Goal: Find specific page/section: Find specific page/section

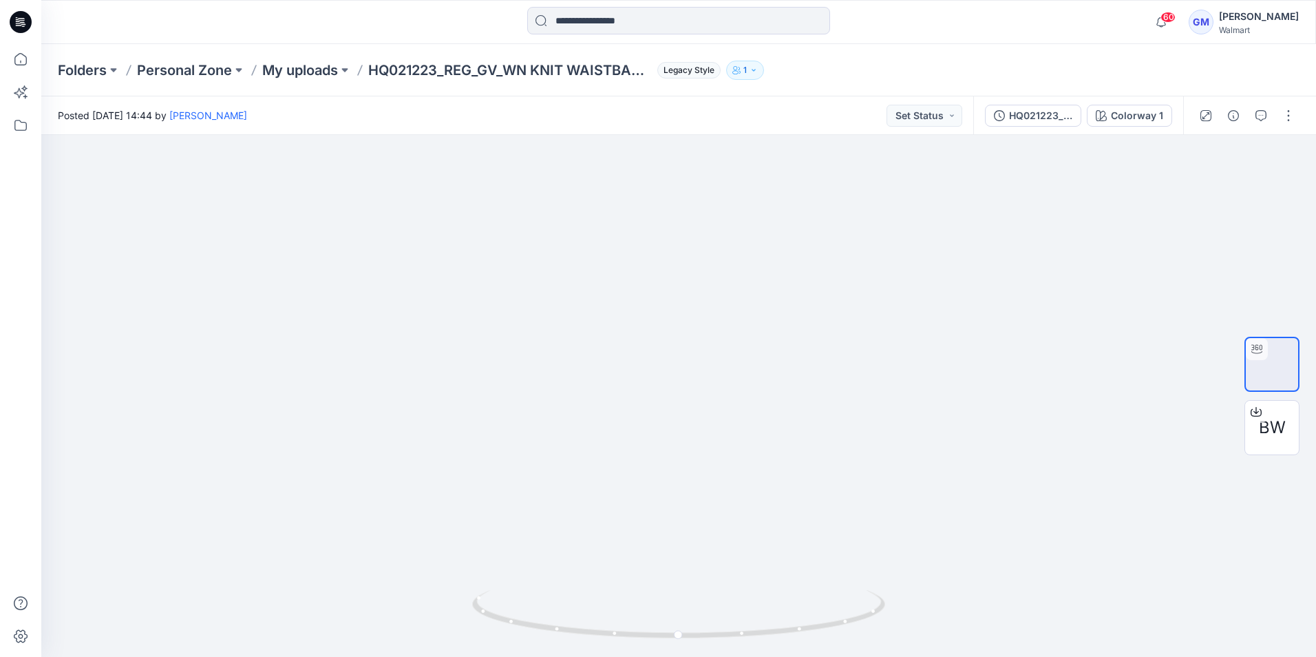
drag, startPoint x: 0, startPoint y: 0, endPoint x: 26, endPoint y: 23, distance: 35.1
click at [26, 23] on icon at bounding box center [21, 22] width 22 height 22
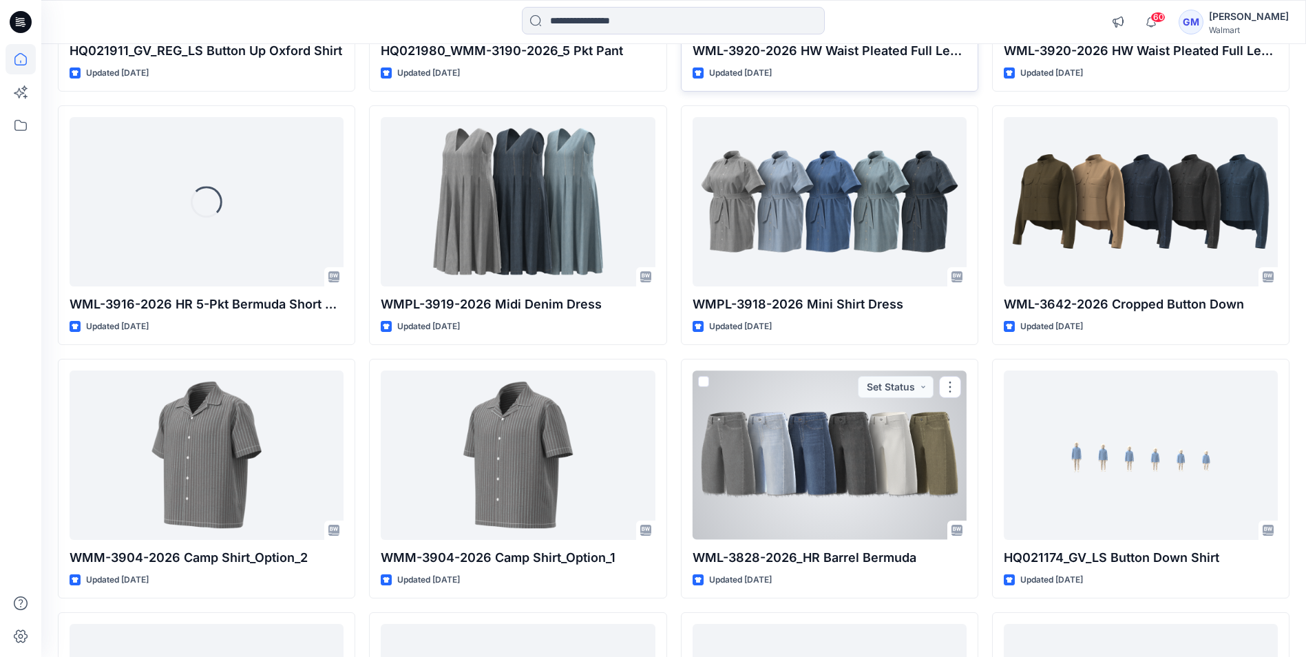
scroll to position [7948, 0]
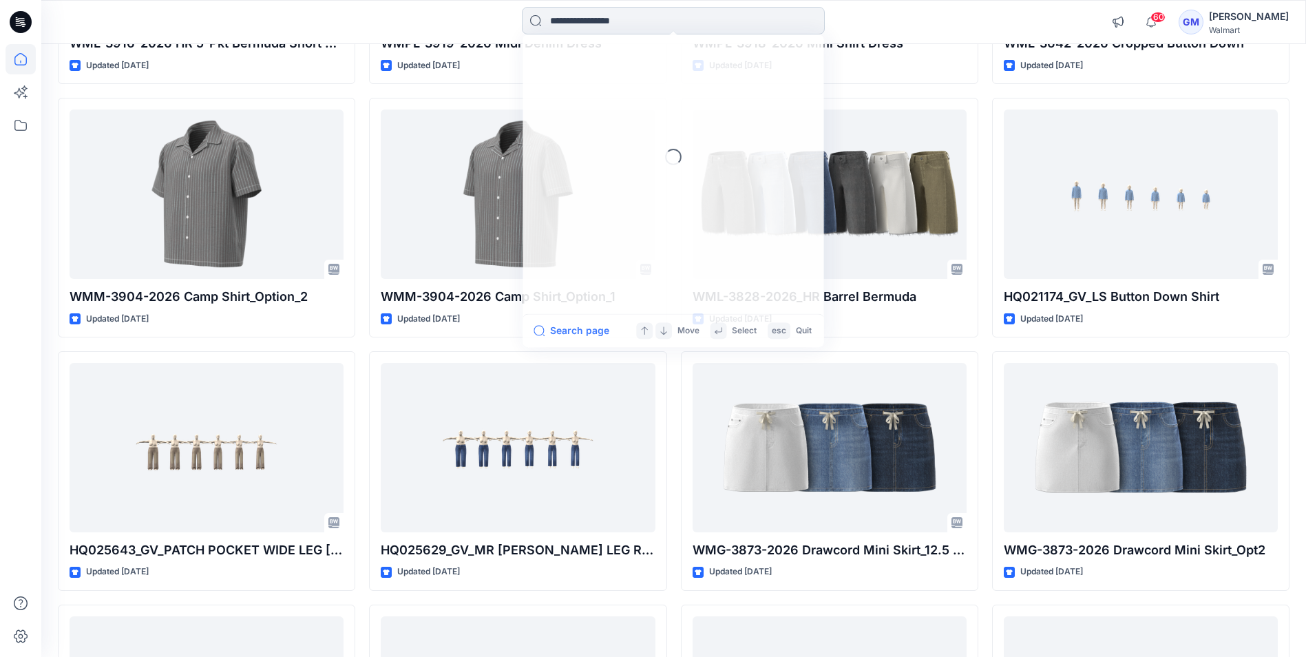
click at [673, 17] on input at bounding box center [673, 21] width 303 height 28
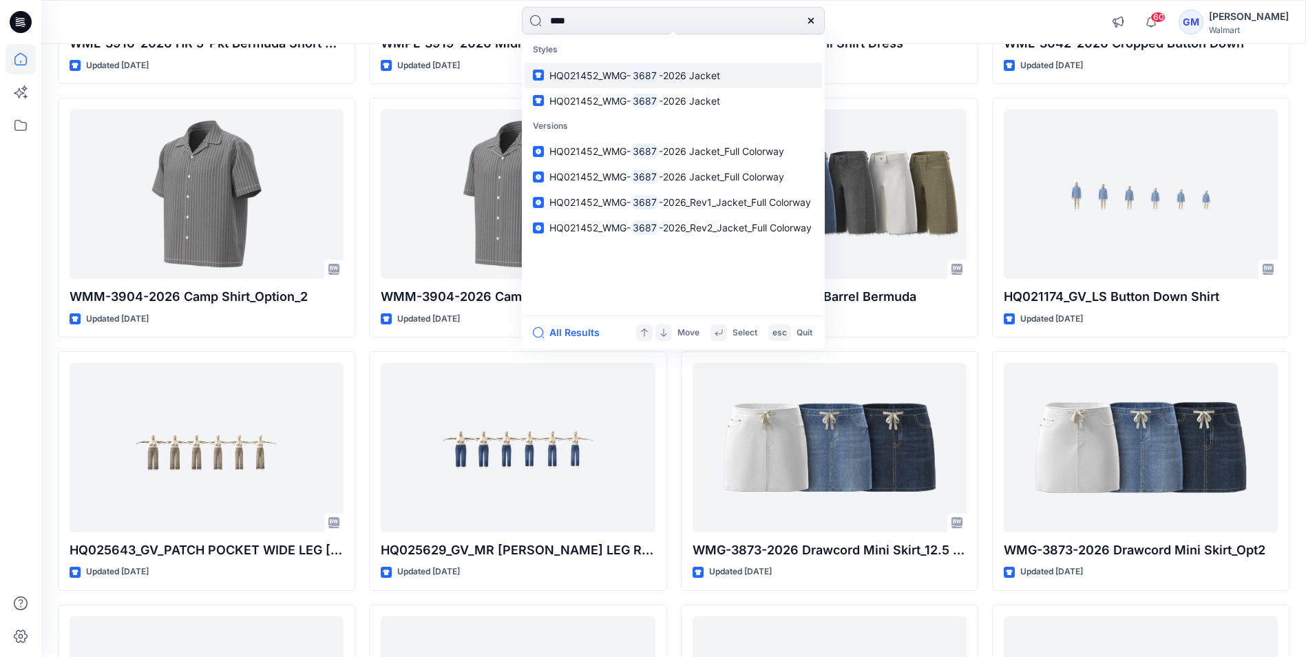
type input "****"
click at [625, 72] on span "HQ021452_WMG-" at bounding box center [589, 76] width 81 height 12
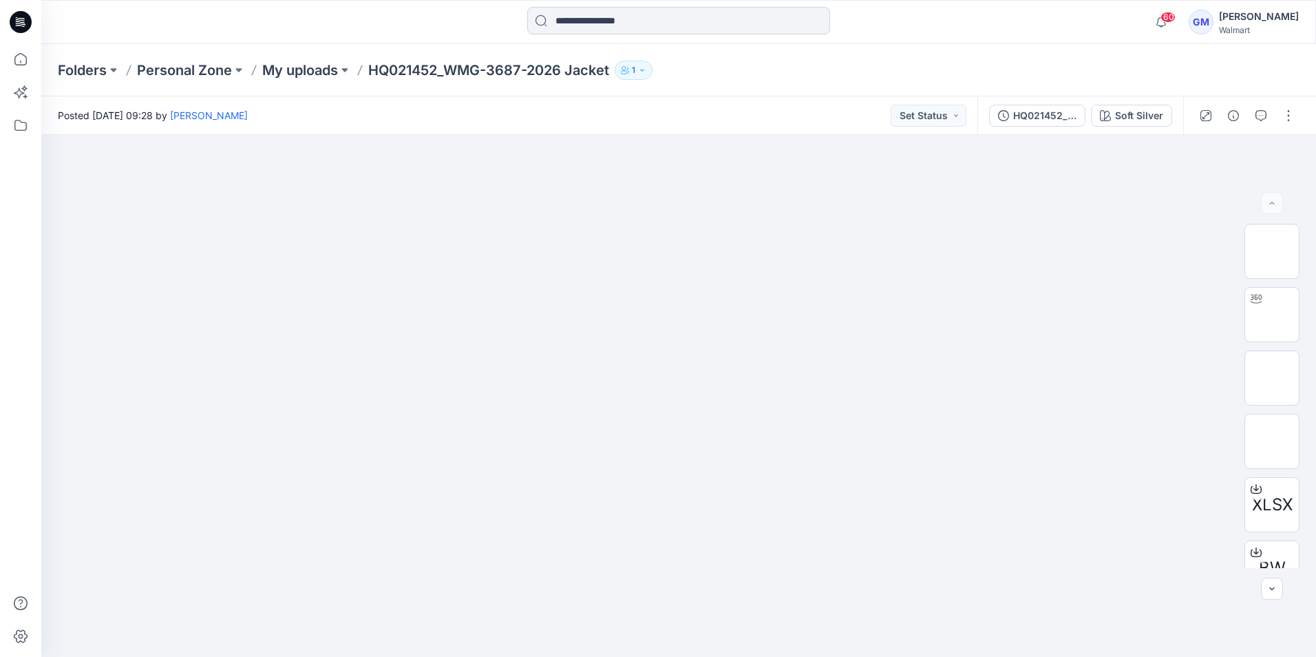
click at [620, 21] on input at bounding box center [678, 21] width 303 height 28
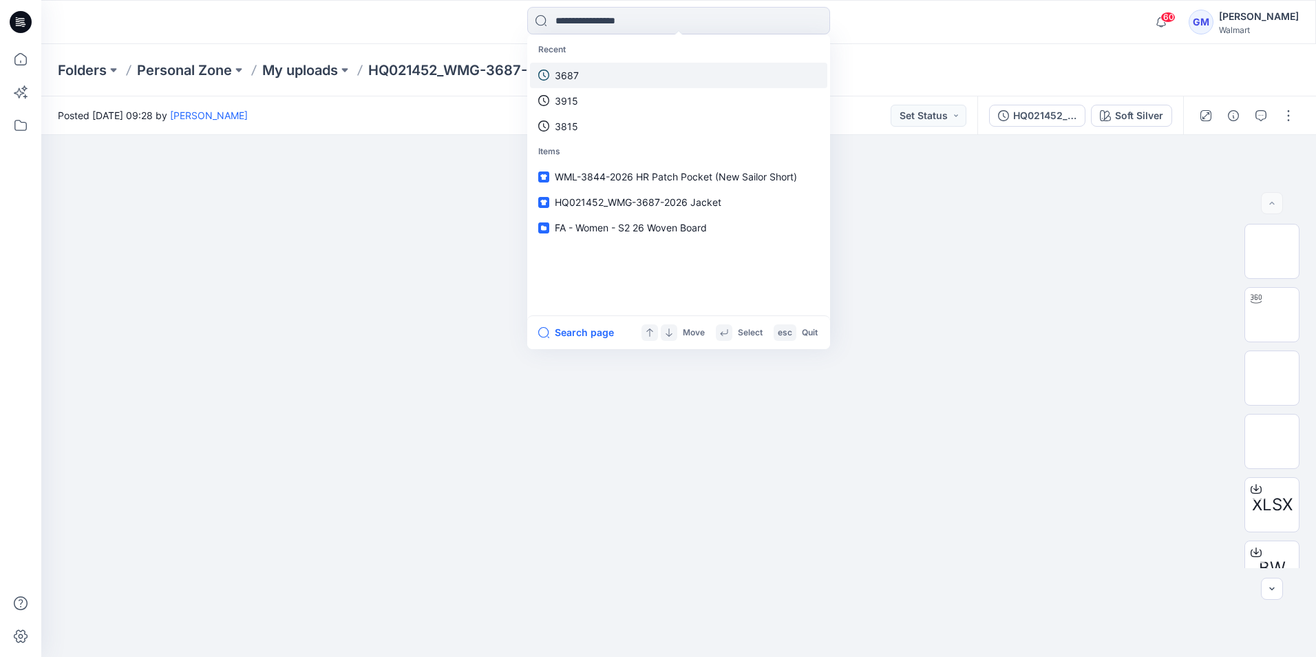
click at [575, 80] on p "3687" at bounding box center [567, 75] width 24 height 14
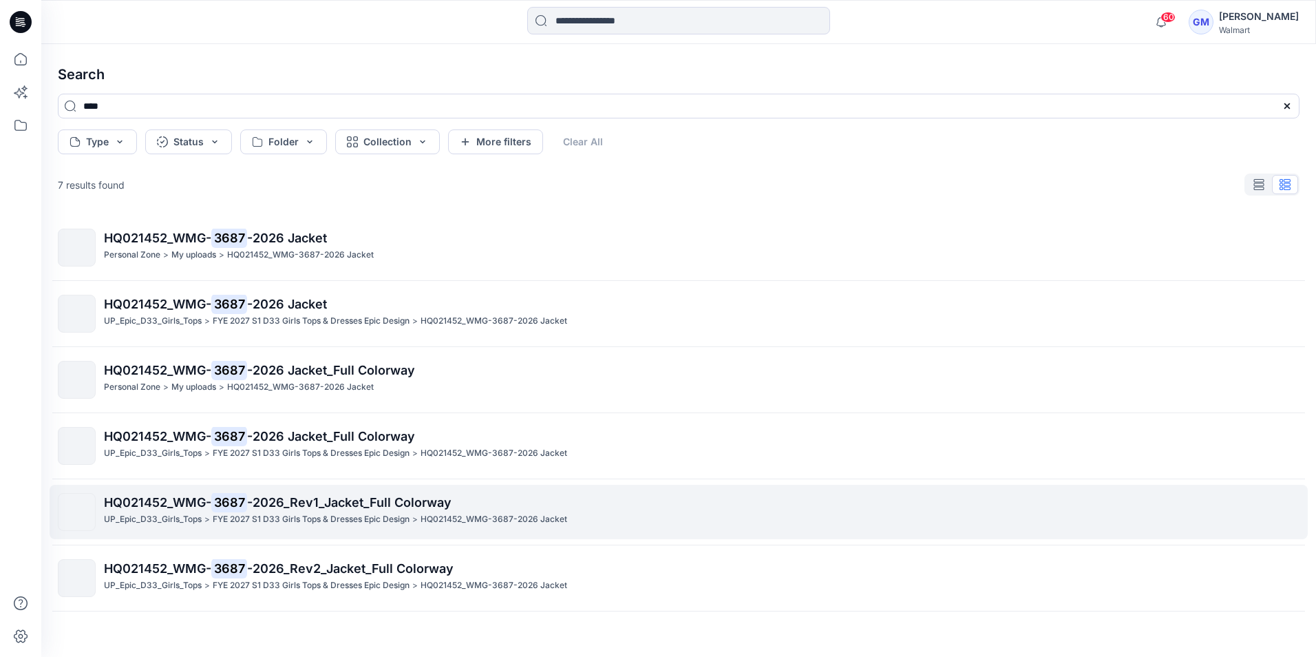
click at [362, 507] on span "-2026_Rev1_Jacket_Full Colorway" at bounding box center [349, 502] width 204 height 14
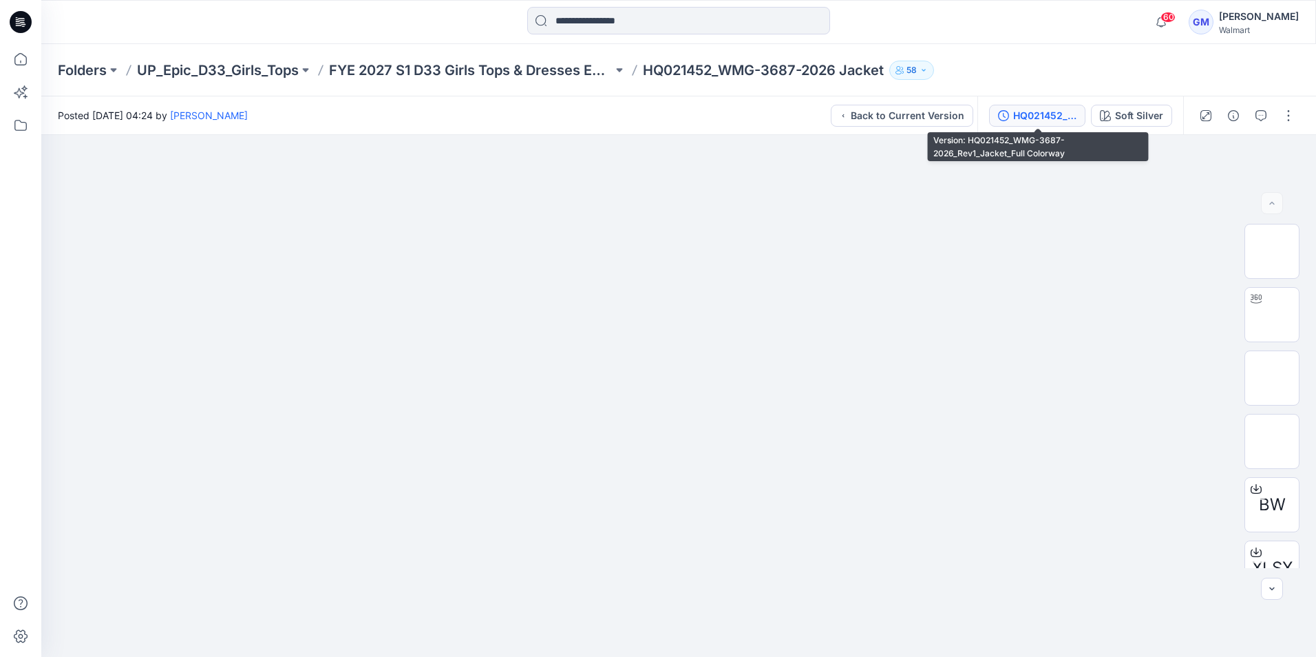
click at [1057, 116] on div "HQ021452_WMG-3687-2026_Rev1_Jacket_Full Colorway" at bounding box center [1044, 115] width 63 height 15
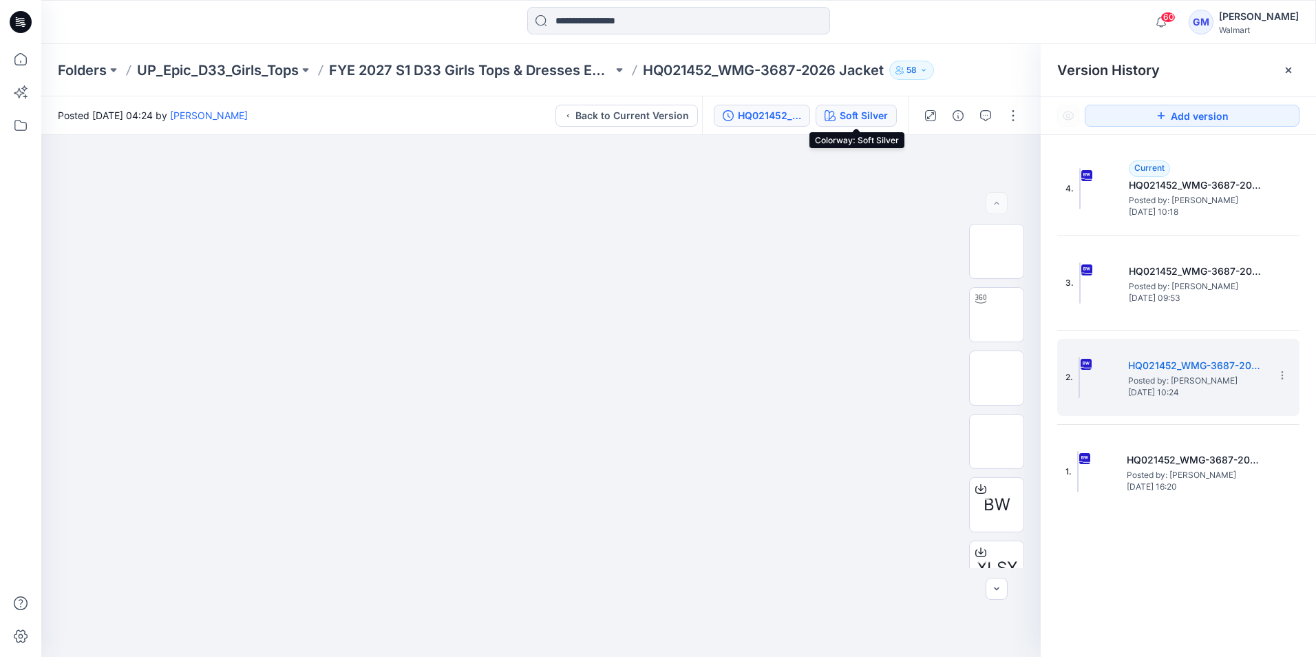
click at [871, 116] on div "Soft Silver" at bounding box center [864, 115] width 48 height 15
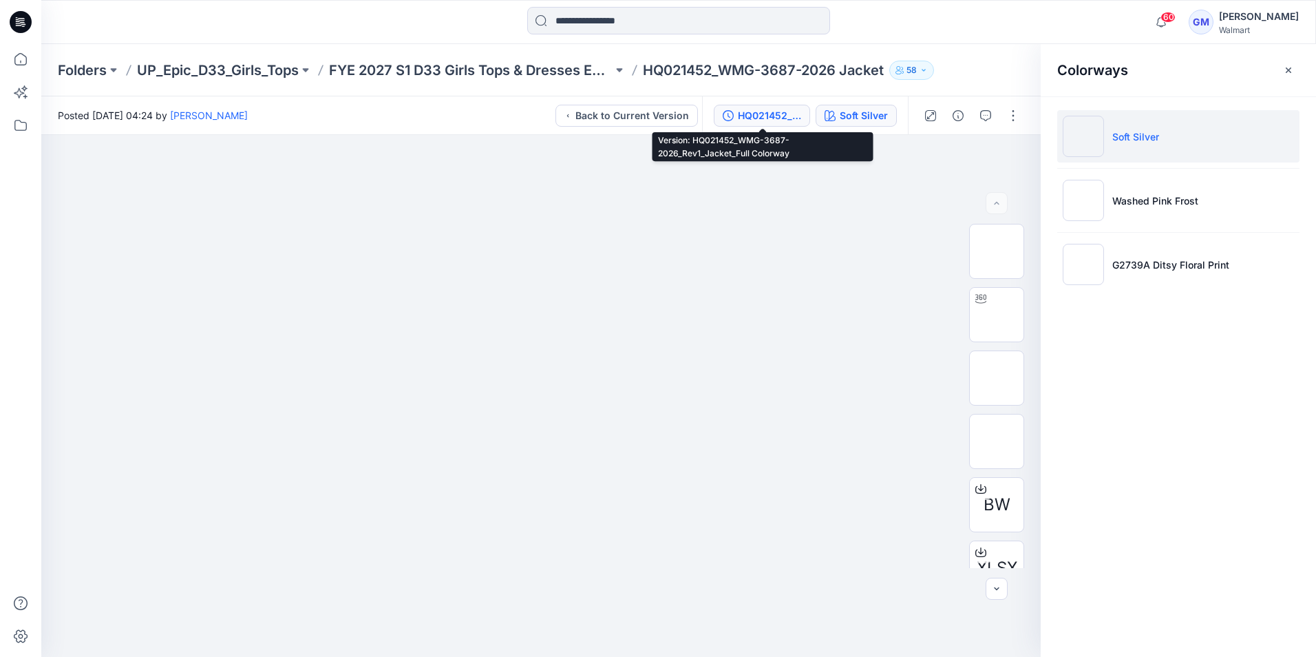
click at [772, 119] on div "HQ021452_WMG-3687-2026_Rev1_Jacket_Full Colorway" at bounding box center [769, 115] width 63 height 15
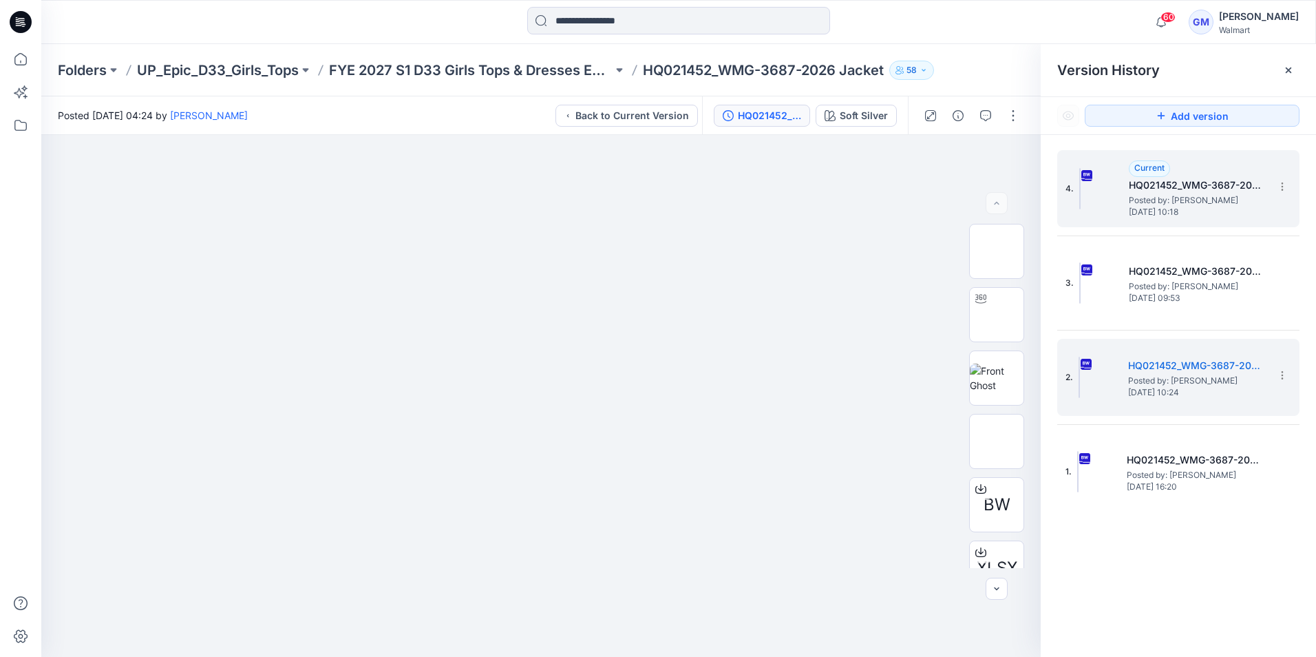
click at [1081, 193] on img at bounding box center [1079, 188] width 1 height 41
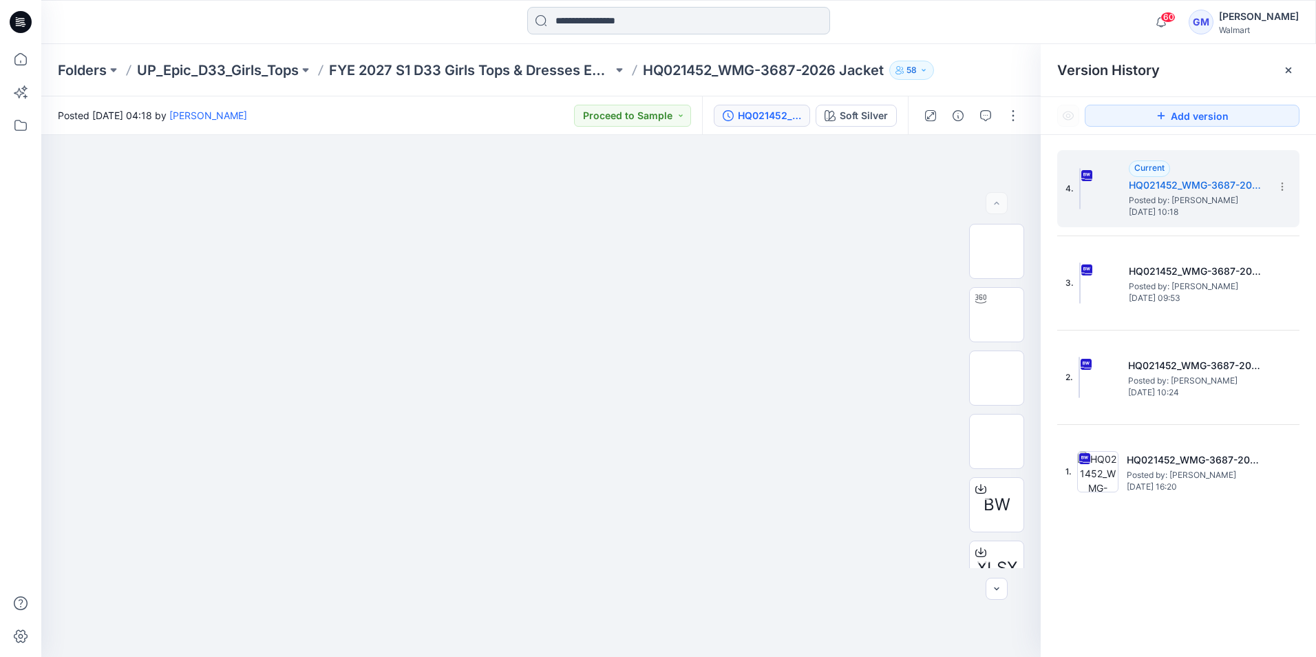
click at [608, 30] on input at bounding box center [678, 21] width 303 height 28
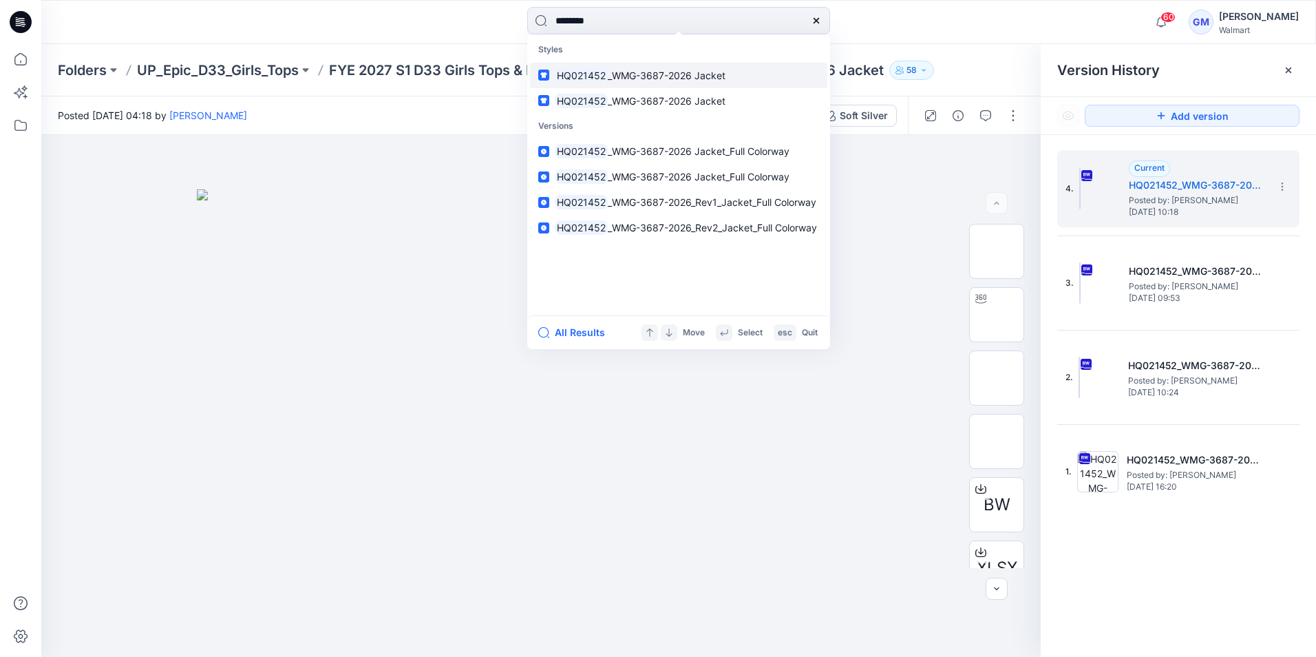
type input "********"
click at [616, 67] on link "HQ021452 _WMG-3687-2026 Jacket" at bounding box center [678, 75] width 297 height 25
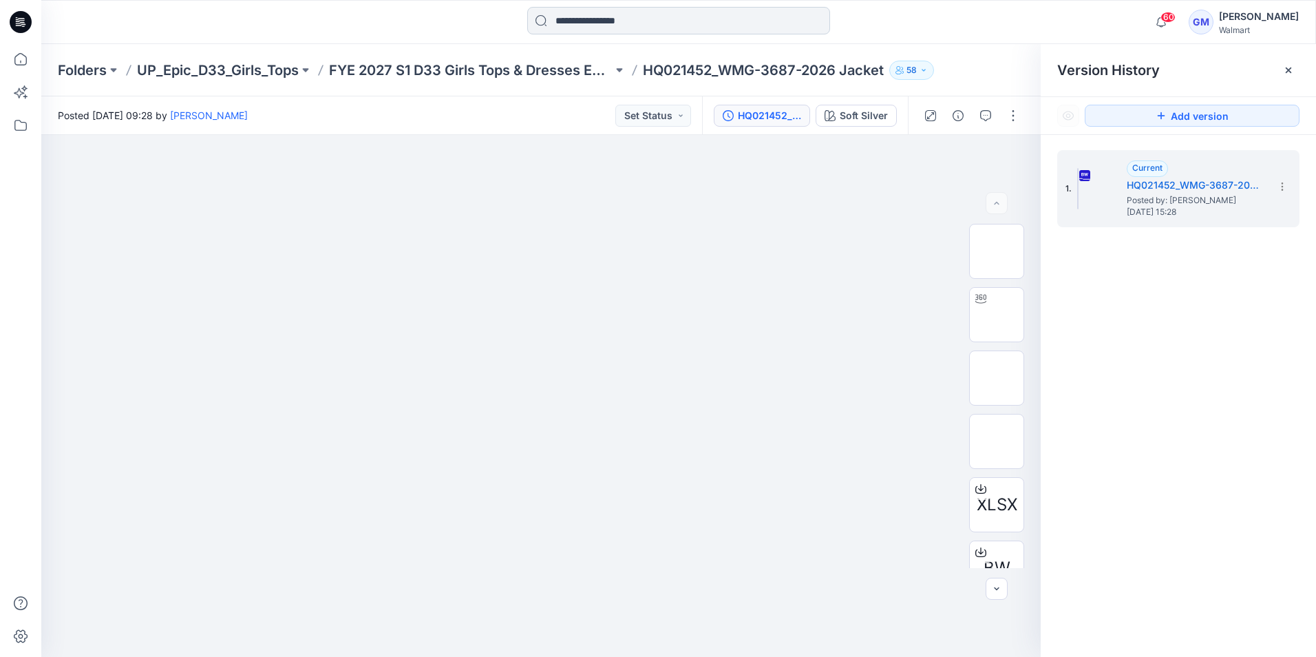
click at [693, 17] on input at bounding box center [678, 21] width 303 height 28
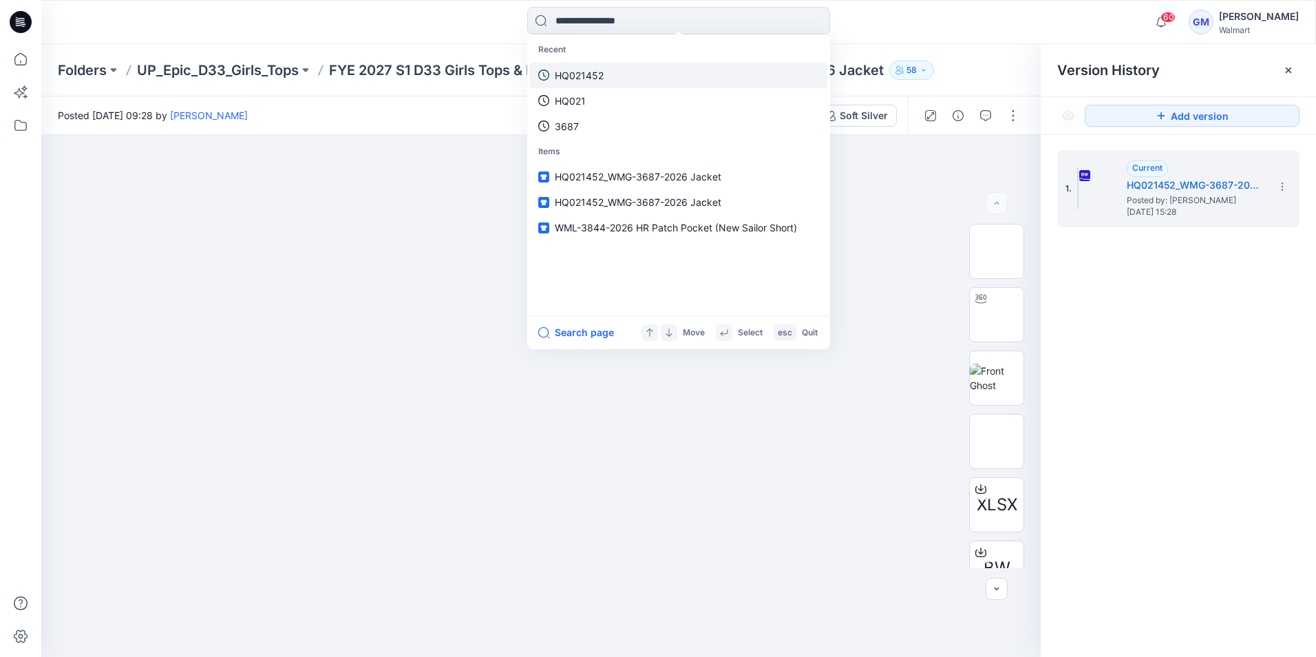
click at [605, 75] on link "HQ021452" at bounding box center [678, 75] width 297 height 25
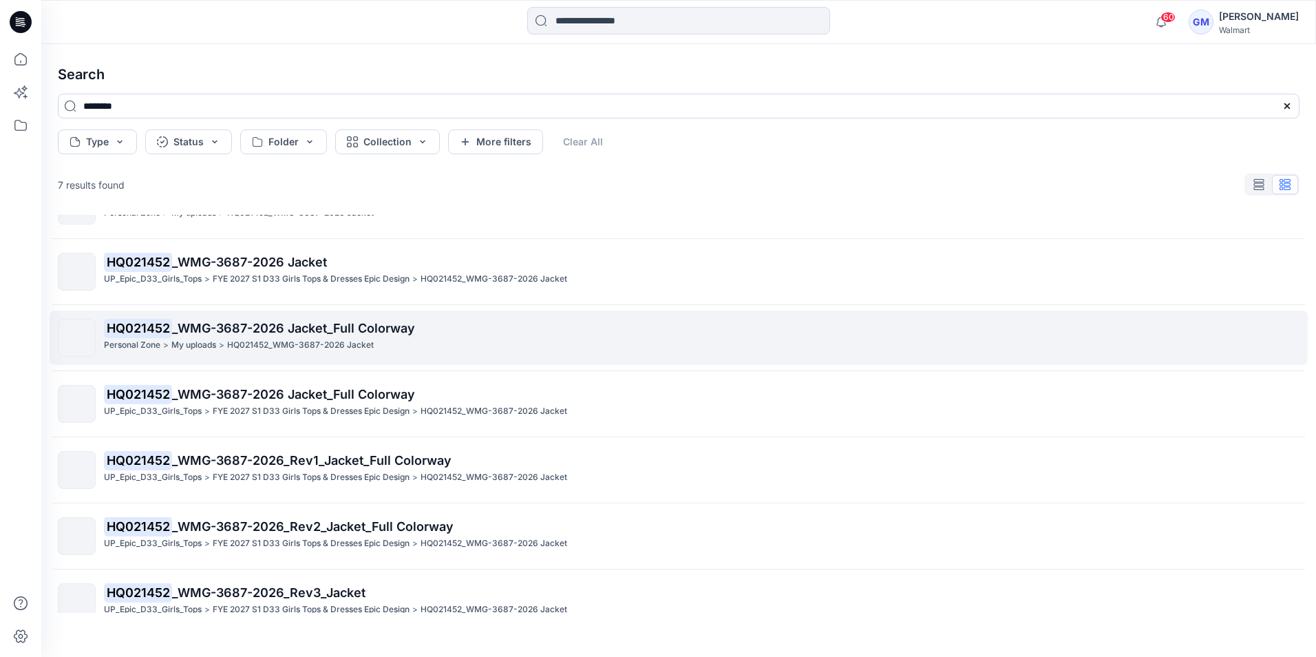
scroll to position [65, 0]
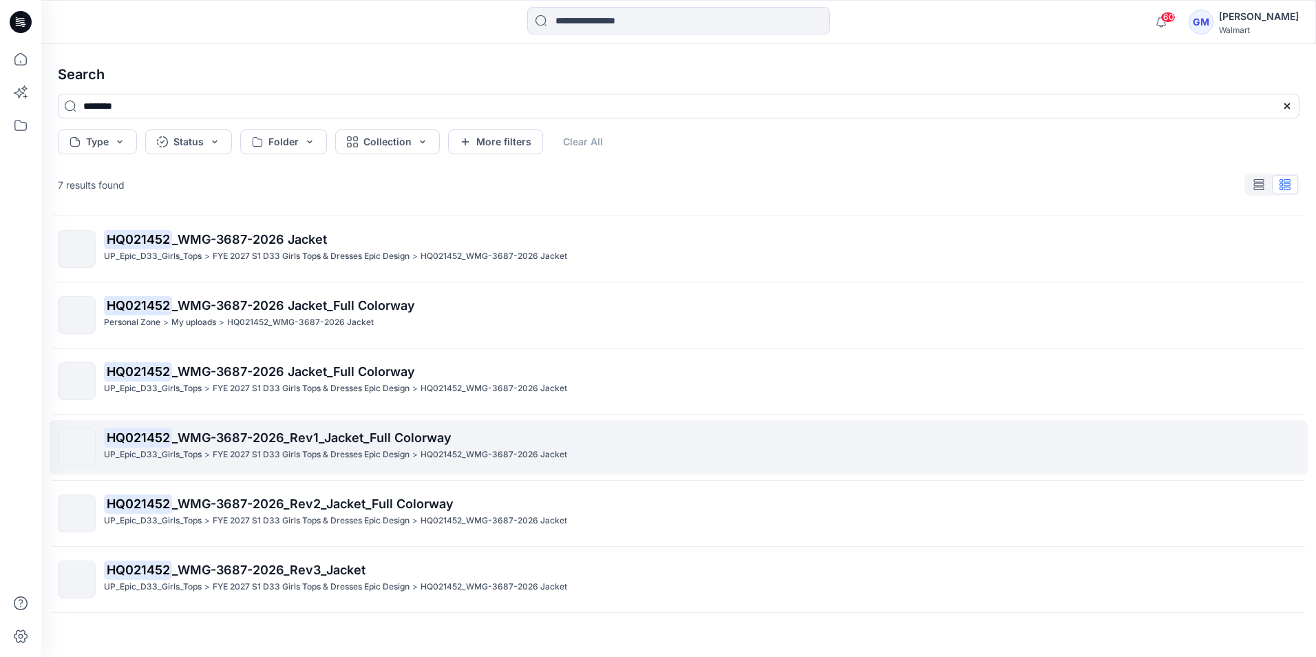
click at [343, 445] on p "HQ021452 _WMG-3687-2026_Rev1_Jacket_Full Colorway" at bounding box center [701, 437] width 1195 height 19
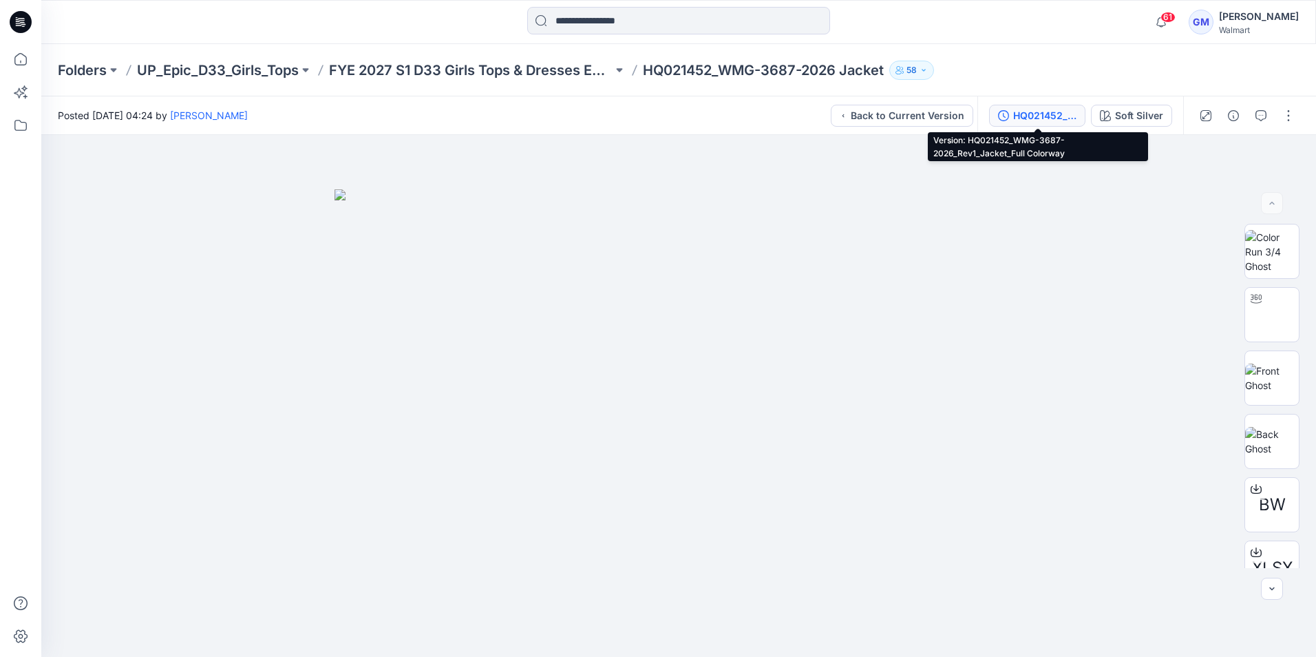
click at [1005, 123] on button "HQ021452_WMG-3687-2026_Rev1_Jacket_Full Colorway" at bounding box center [1037, 116] width 96 height 22
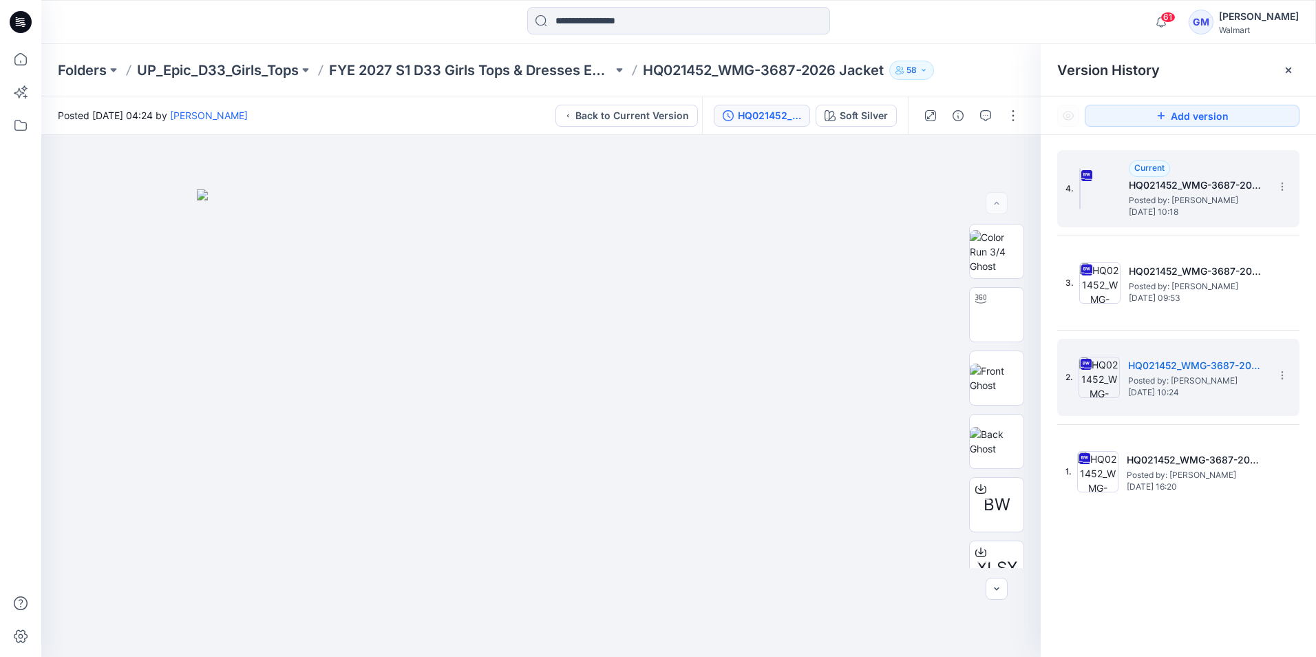
click at [1165, 202] on span "Posted by: [PERSON_NAME]" at bounding box center [1198, 200] width 138 height 14
